Goal: Information Seeking & Learning: Learn about a topic

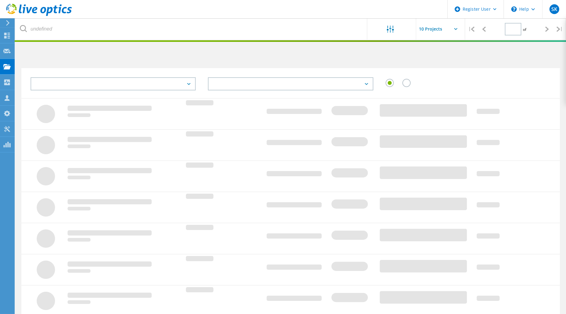
type input "1"
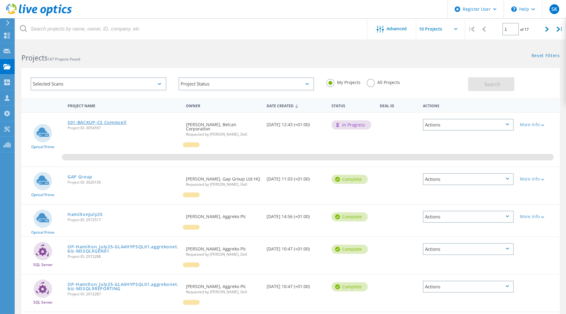
click at [96, 123] on link "S01-BACKUP-CS Commcell" at bounding box center [97, 122] width 59 height 4
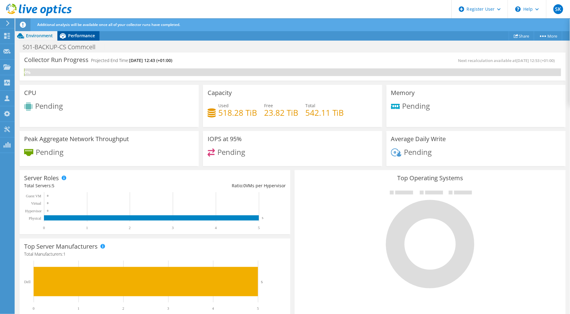
click at [87, 39] on div "Performance" at bounding box center [78, 36] width 42 height 10
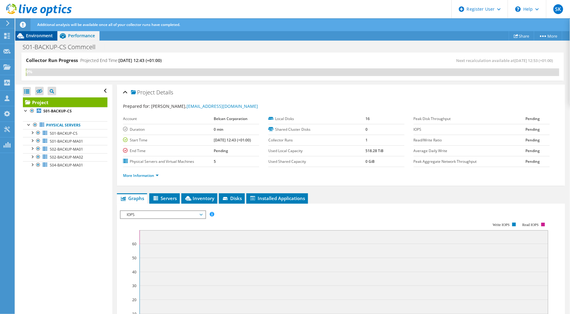
click at [45, 39] on div "Environment" at bounding box center [36, 36] width 42 height 10
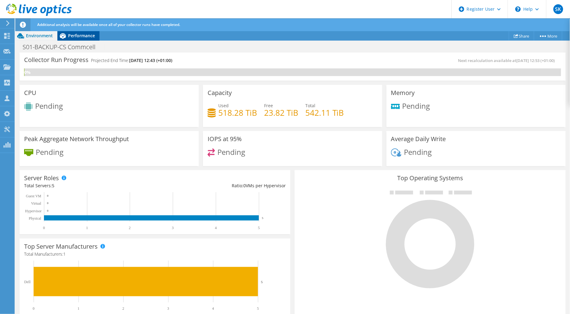
click at [82, 38] on div "Performance" at bounding box center [78, 36] width 42 height 10
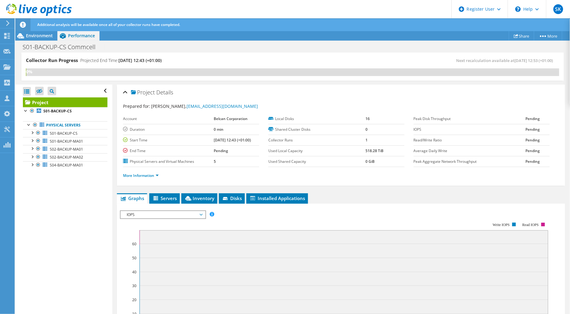
click at [159, 175] on li "More Information" at bounding box center [142, 175] width 39 height 7
click at [157, 174] on link "More Information" at bounding box center [141, 175] width 36 height 5
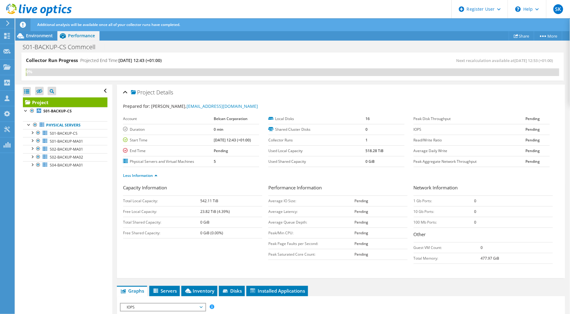
drag, startPoint x: 195, startPoint y: 202, endPoint x: 218, endPoint y: 201, distance: 23.5
click at [218, 201] on tr "Total Local Capacity: 542.11 TiB" at bounding box center [192, 201] width 139 height 11
drag, startPoint x: 218, startPoint y: 201, endPoint x: 215, endPoint y: 214, distance: 13.5
click at [215, 214] on td "23.82 TiB (4.39%)" at bounding box center [231, 211] width 62 height 11
click at [32, 133] on div at bounding box center [32, 132] width 6 height 6
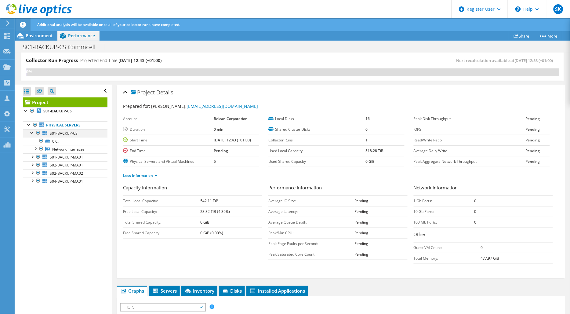
click at [32, 133] on div at bounding box center [32, 132] width 6 height 6
click at [45, 38] on span "Environment" at bounding box center [39, 36] width 27 height 6
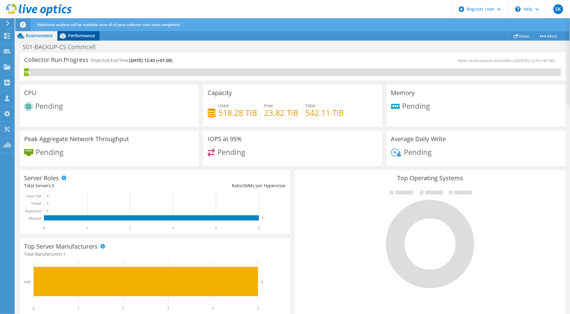
click at [86, 39] on div "Performance" at bounding box center [78, 36] width 42 height 10
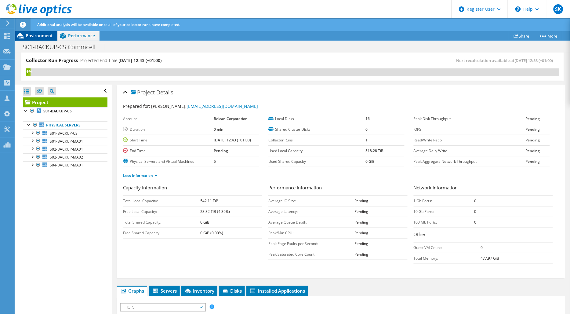
click at [43, 37] on span "Environment" at bounding box center [39, 36] width 27 height 6
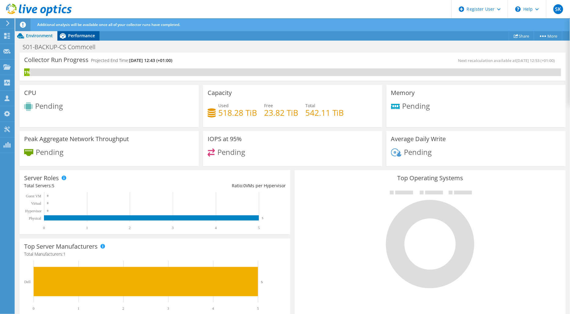
click at [86, 35] on span "Performance" at bounding box center [81, 36] width 27 height 6
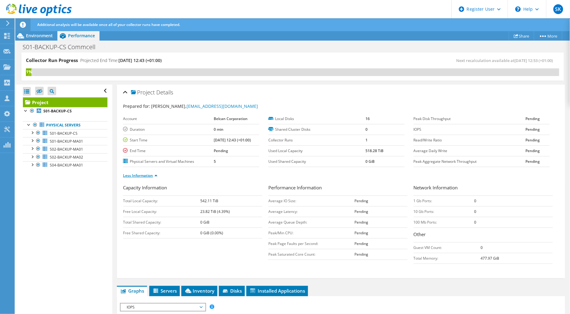
click at [156, 176] on link "Less Information" at bounding box center [140, 175] width 35 height 5
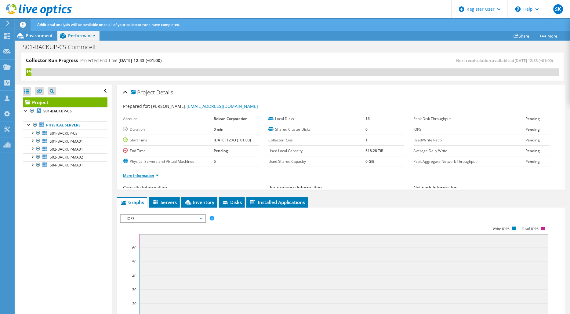
click at [156, 176] on link "More Information" at bounding box center [141, 175] width 36 height 5
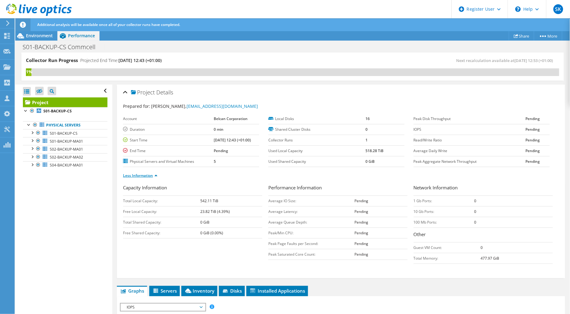
click at [156, 176] on link "Less Information" at bounding box center [140, 175] width 35 height 5
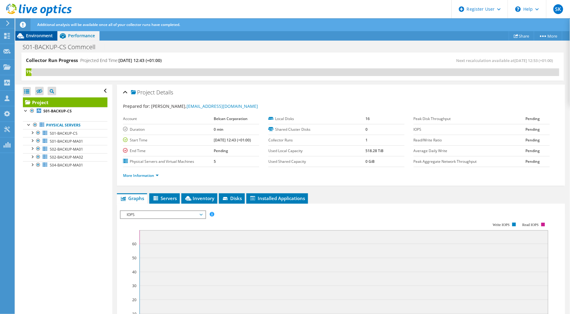
click at [41, 34] on span "Environment" at bounding box center [39, 36] width 27 height 6
